Goal: Entertainment & Leisure: Consume media (video, audio)

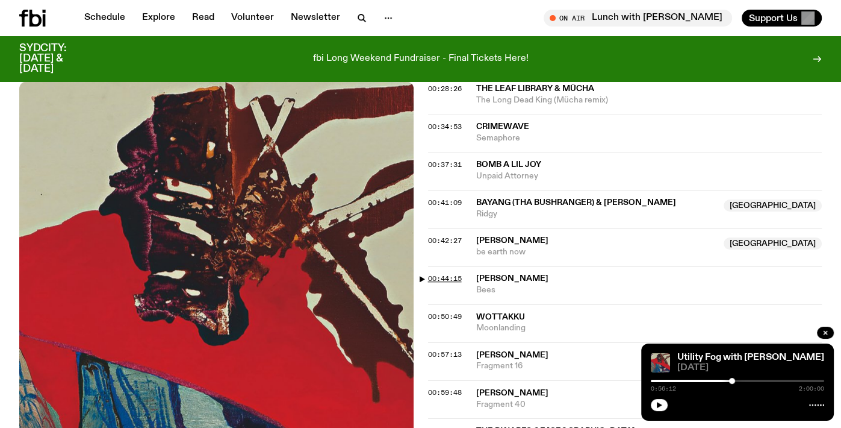
scroll to position [785, 0]
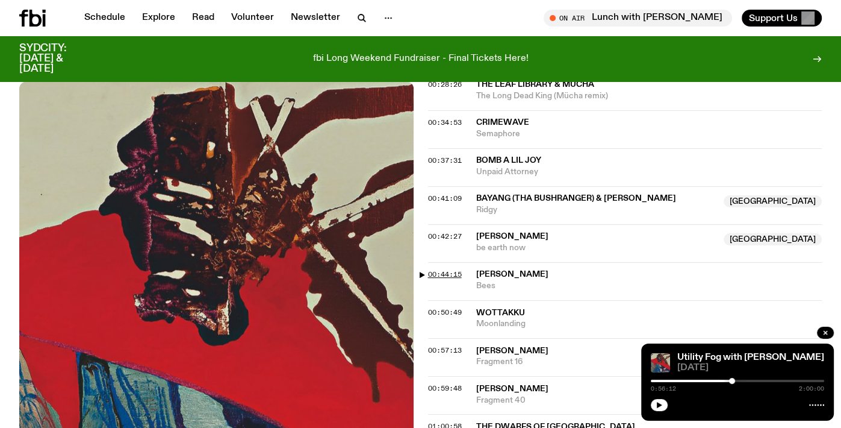
click at [440, 269] on span "00:44:15" at bounding box center [445, 274] width 34 height 10
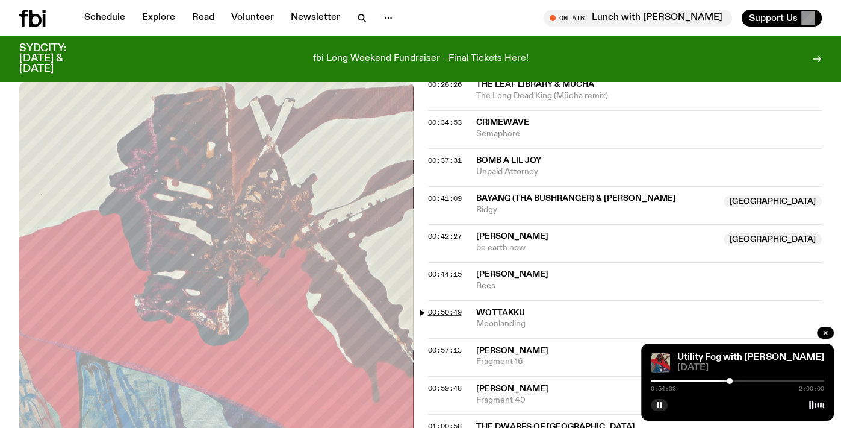
click at [448, 307] on span "00:50:49" at bounding box center [445, 312] width 34 height 10
click at [659, 407] on icon "button" at bounding box center [659, 404] width 7 height 7
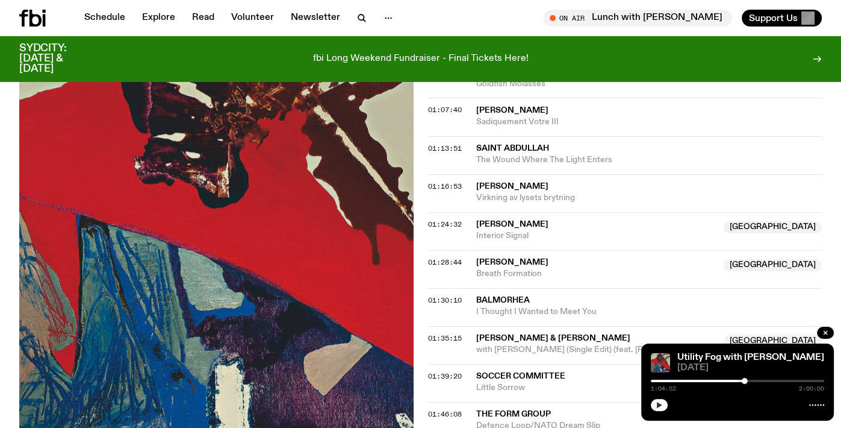
scroll to position [1194, 0]
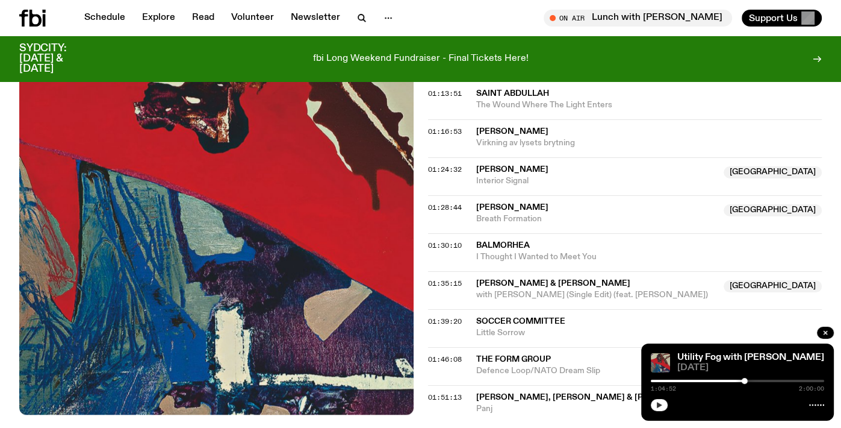
drag, startPoint x: 657, startPoint y: 406, endPoint x: 542, endPoint y: 332, distance: 136.0
click at [657, 406] on icon "button" at bounding box center [659, 404] width 7 height 7
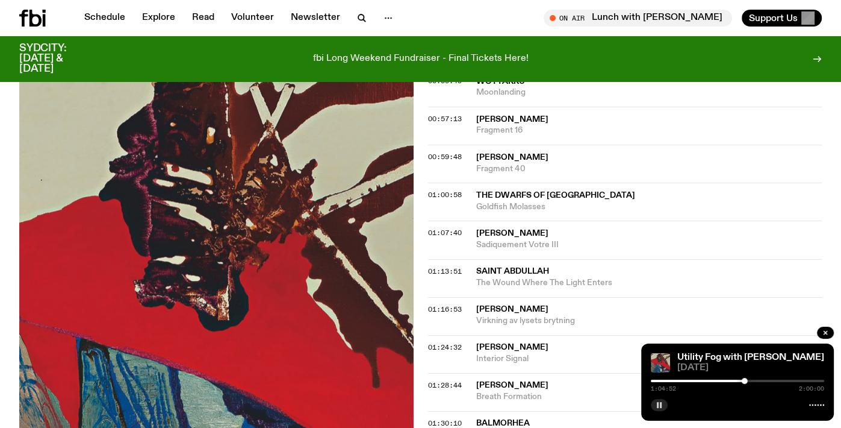
scroll to position [1011, 0]
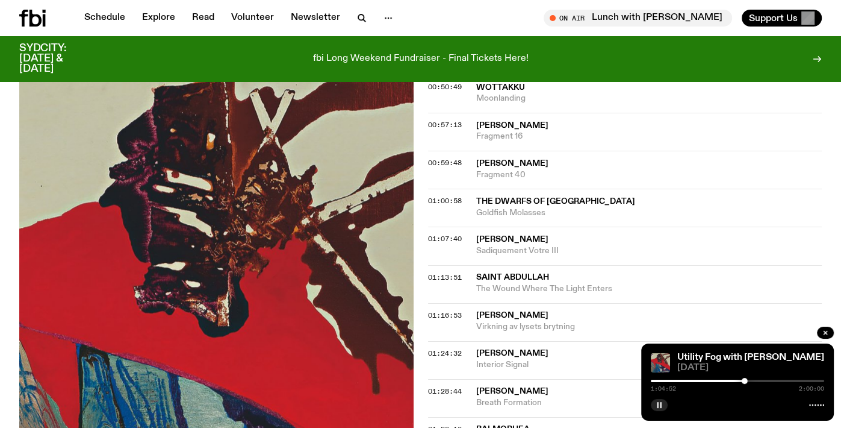
click at [657, 406] on rect "button" at bounding box center [658, 405] width 2 height 6
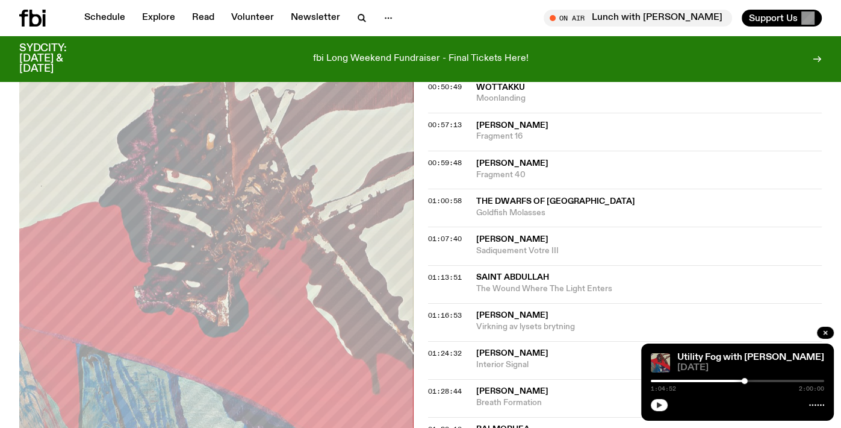
scroll to position [1008, 0]
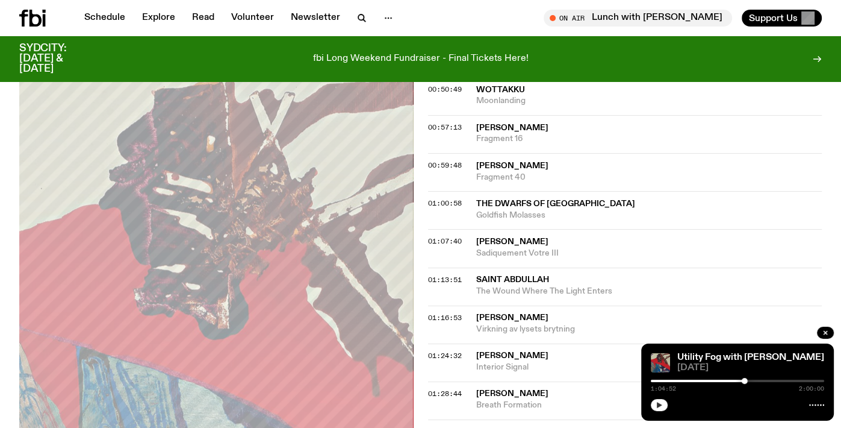
click at [660, 405] on icon "button" at bounding box center [659, 405] width 5 height 6
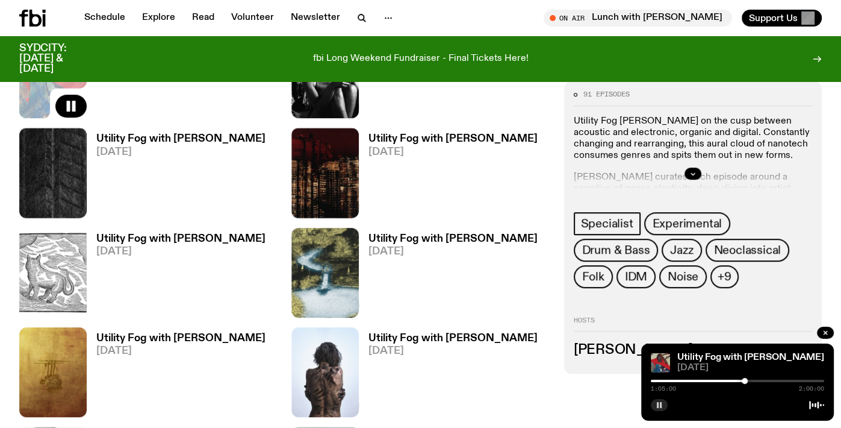
scroll to position [657, 0]
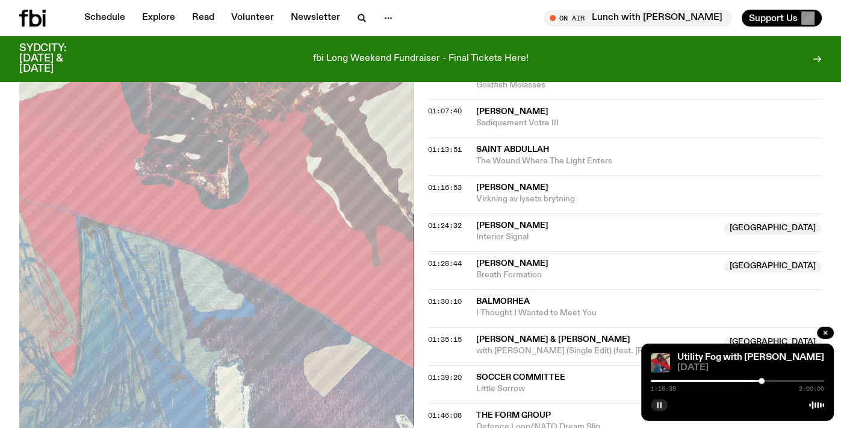
scroll to position [1146, 0]
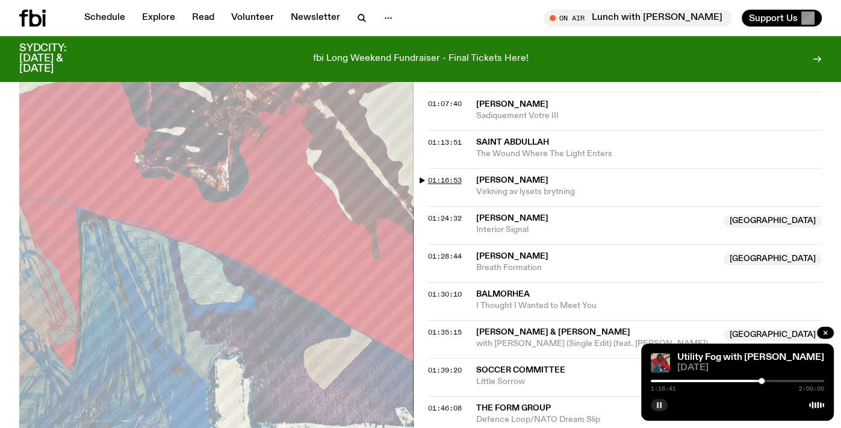
click at [449, 175] on span "01:16:53" at bounding box center [445, 180] width 34 height 10
click at [450, 175] on span "01:16:53" at bounding box center [445, 180] width 34 height 10
click at [443, 213] on span "01:24:32" at bounding box center [445, 218] width 34 height 10
click at [661, 407] on rect "button" at bounding box center [661, 405] width 2 height 6
